Goal: Understand site structure

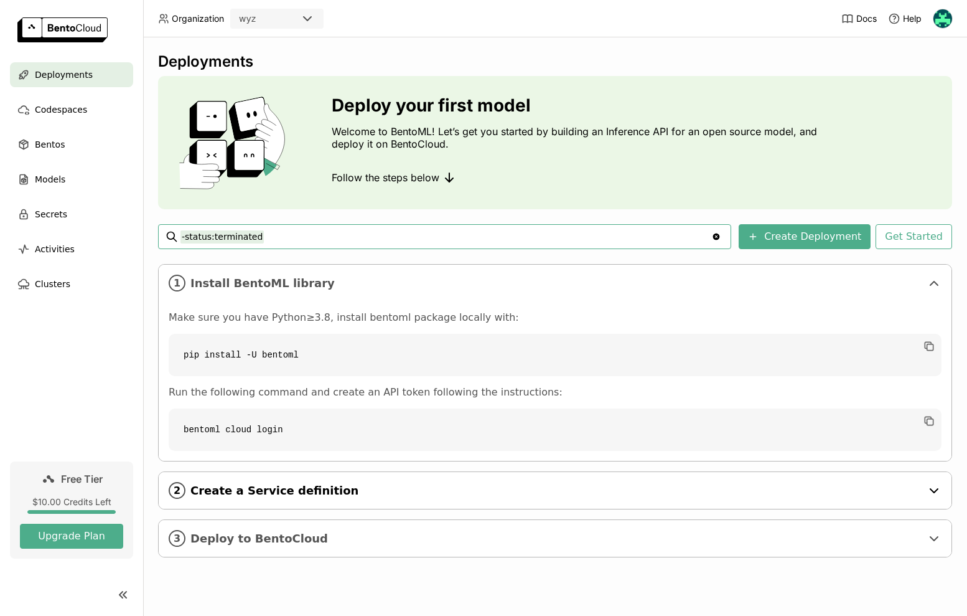
click at [289, 494] on span "Create a Service definition" at bounding box center [556, 491] width 731 height 14
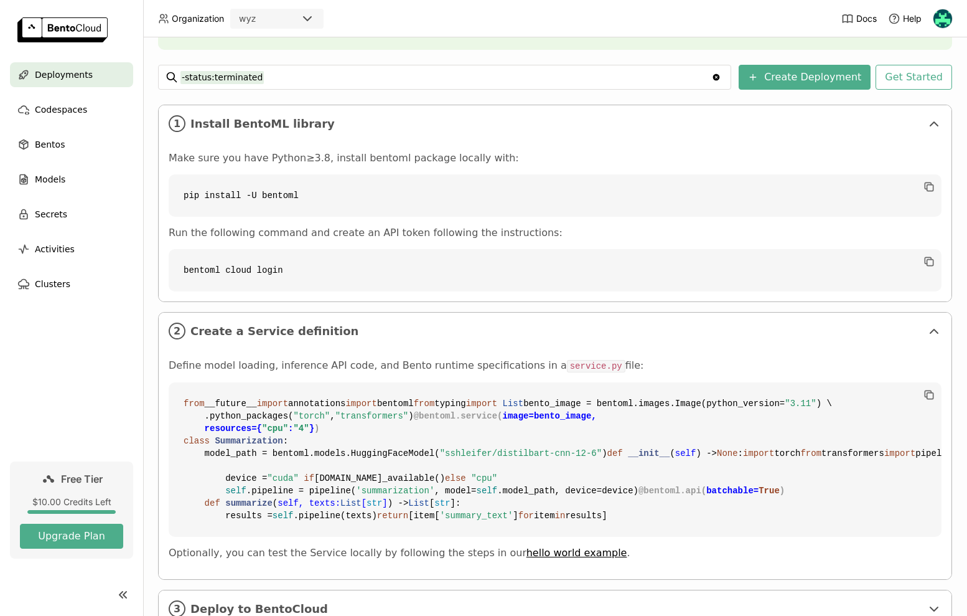
scroll to position [429, 0]
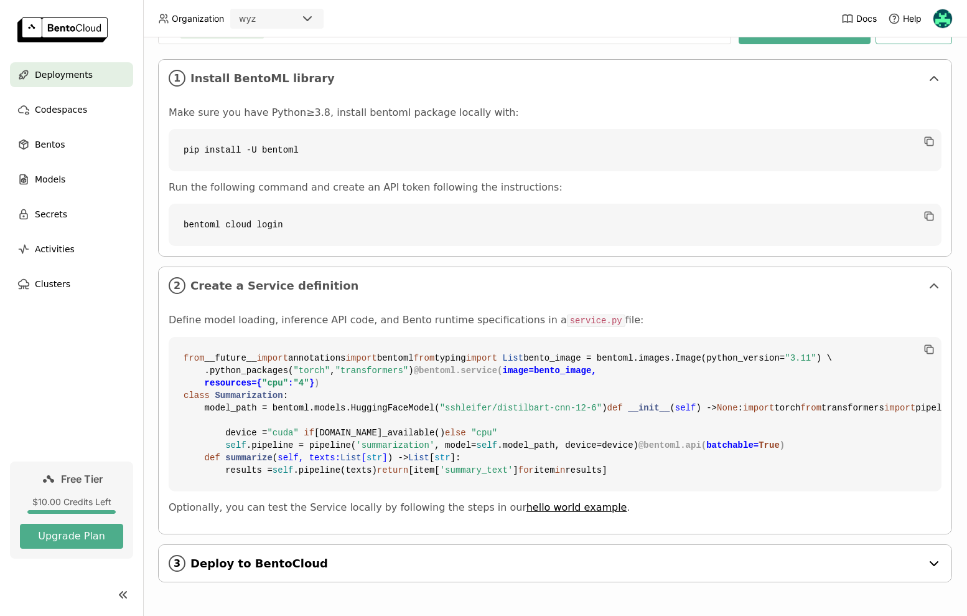
click at [285, 567] on span "Deploy to BentoCloud" at bounding box center [556, 564] width 731 height 14
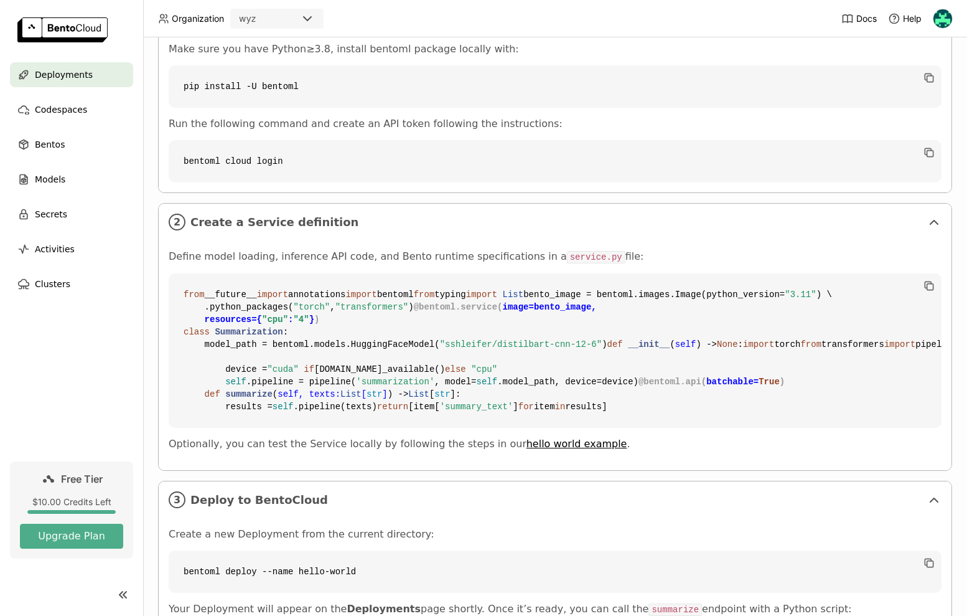
scroll to position [0, 0]
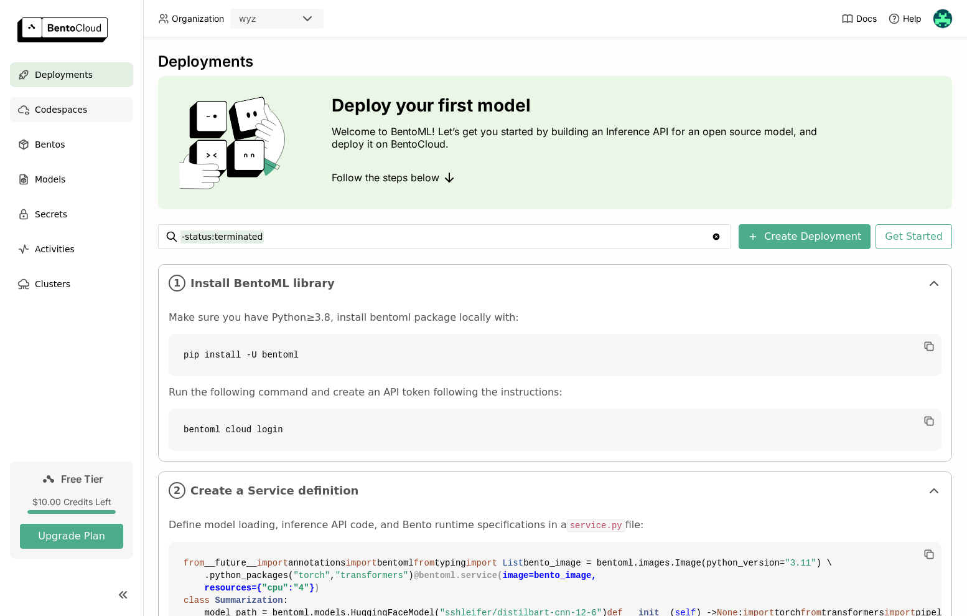
click at [76, 110] on span "Codespaces" at bounding box center [61, 109] width 52 height 15
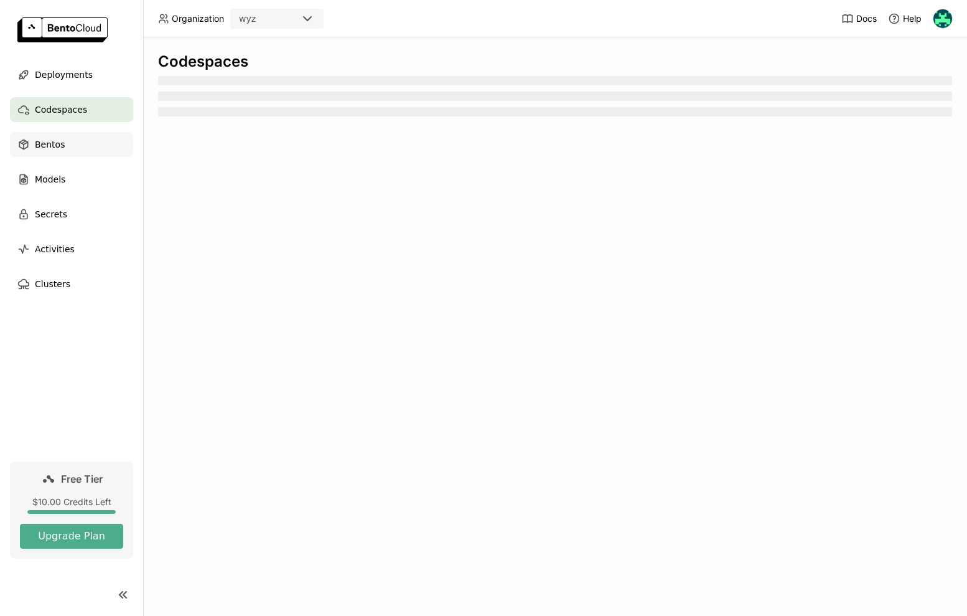
click at [64, 143] on div "Bentos" at bounding box center [71, 144] width 123 height 25
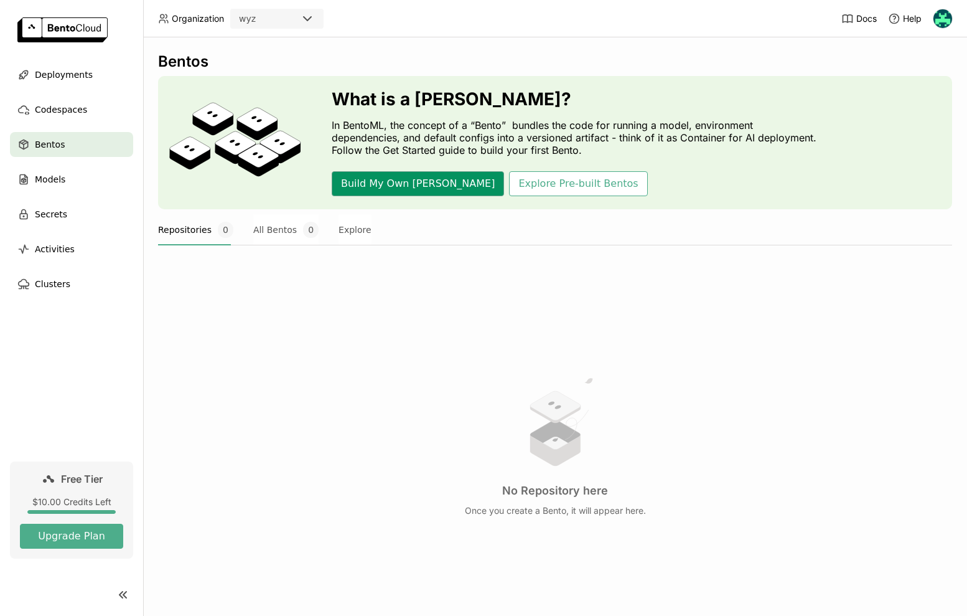
click at [401, 194] on button "Build My Own [PERSON_NAME]" at bounding box center [418, 183] width 172 height 25
